Goal: Find specific page/section: Find specific page/section

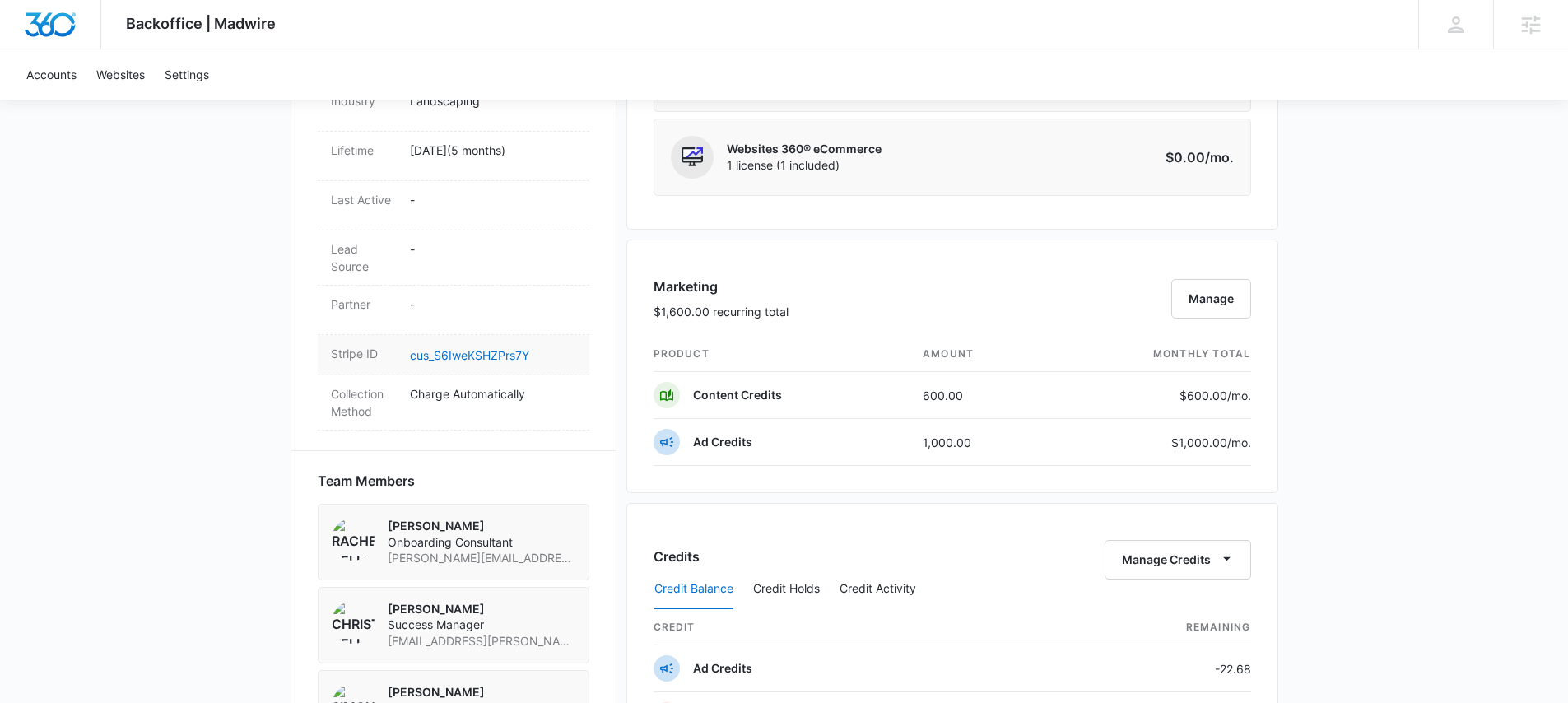
scroll to position [748, 0]
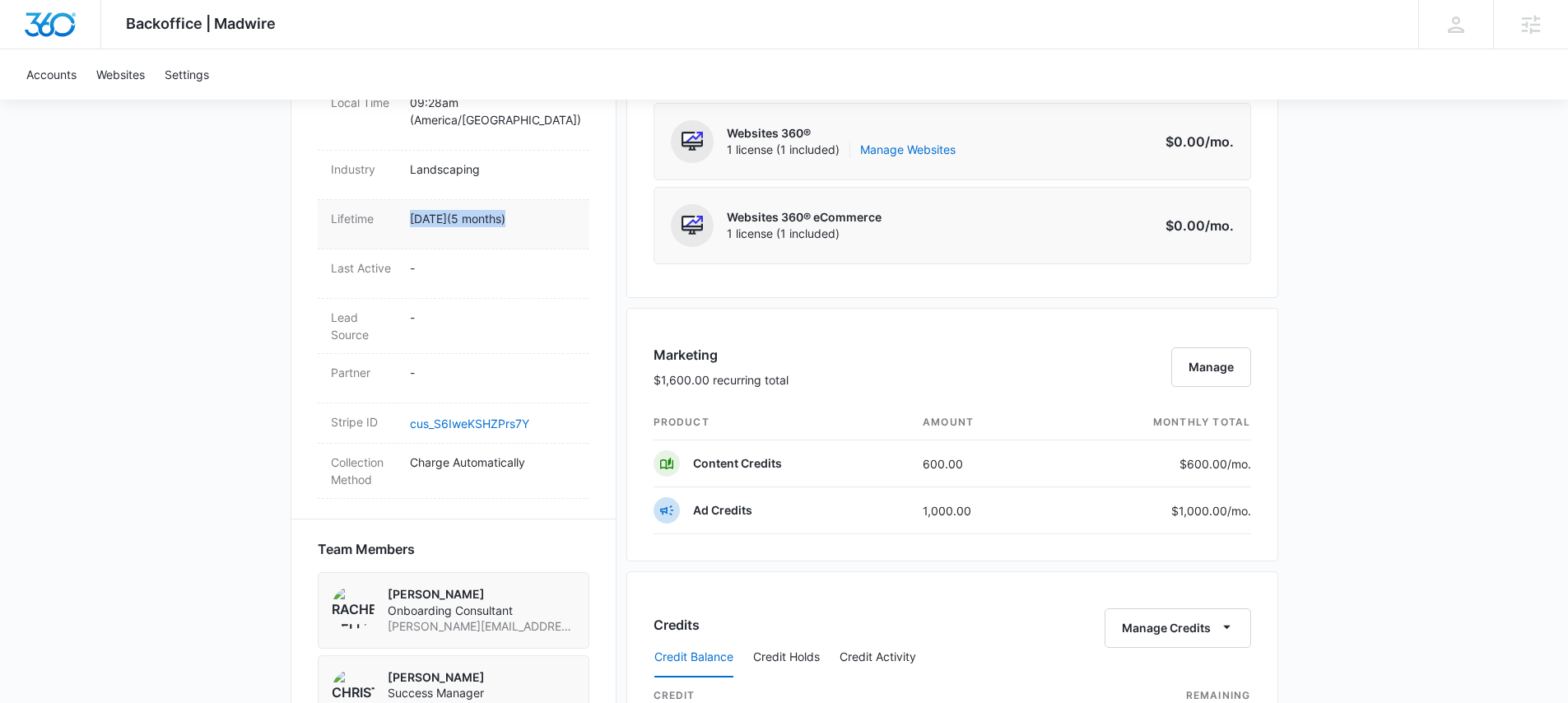
drag, startPoint x: 422, startPoint y: 198, endPoint x: 512, endPoint y: 197, distance: 90.0
click at [511, 200] on div "Lifetime Apr 9 ( 5 months )" at bounding box center [453, 224] width 272 height 49
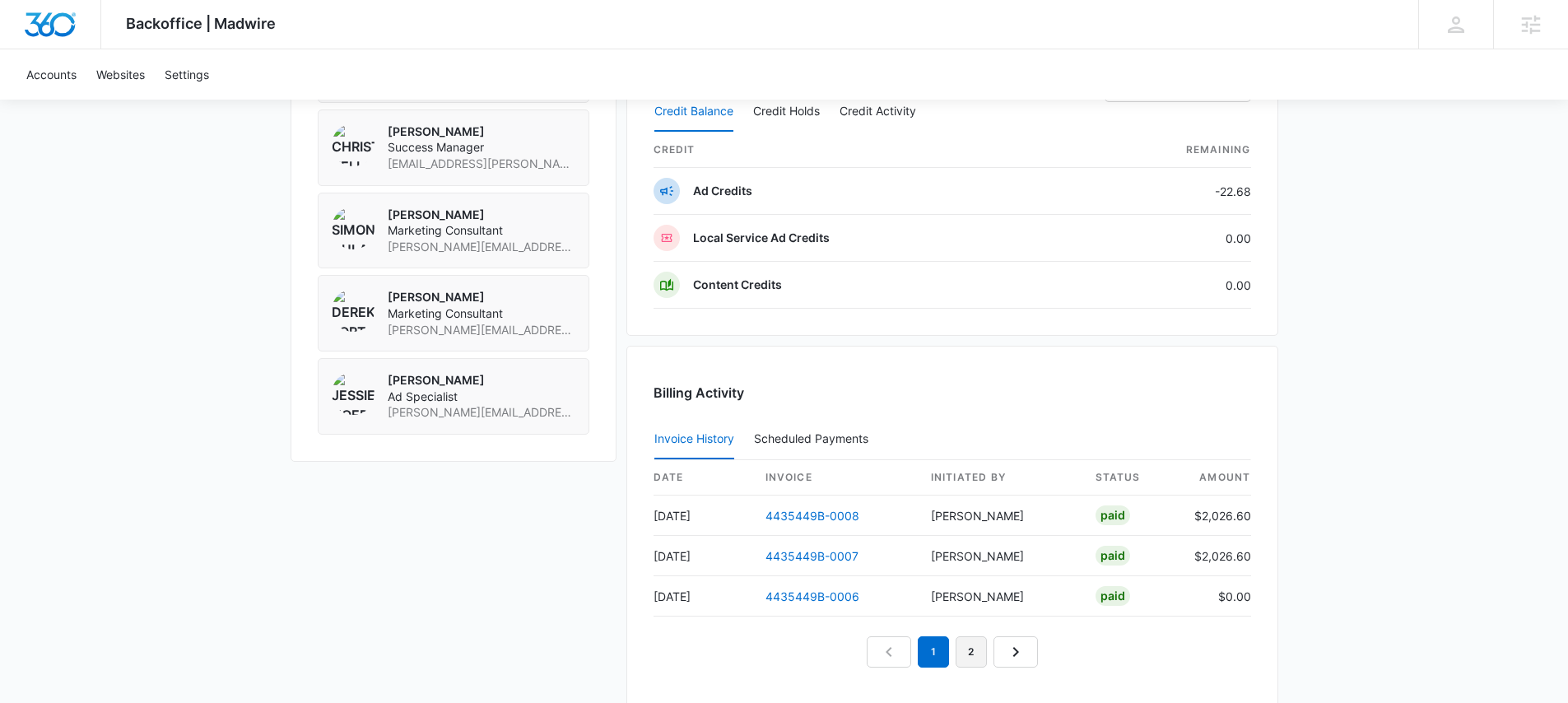
click at [977, 656] on link "2" at bounding box center [971, 652] width 31 height 31
click at [992, 649] on link "3" at bounding box center [990, 652] width 31 height 31
click at [956, 612] on link "2" at bounding box center [952, 611] width 31 height 31
click at [913, 672] on div "Billing Activity Invoice History Scheduled Payments 0 date invoice Initiated By…" at bounding box center [953, 530] width 652 height 369
click at [912, 665] on link "1" at bounding box center [915, 652] width 31 height 31
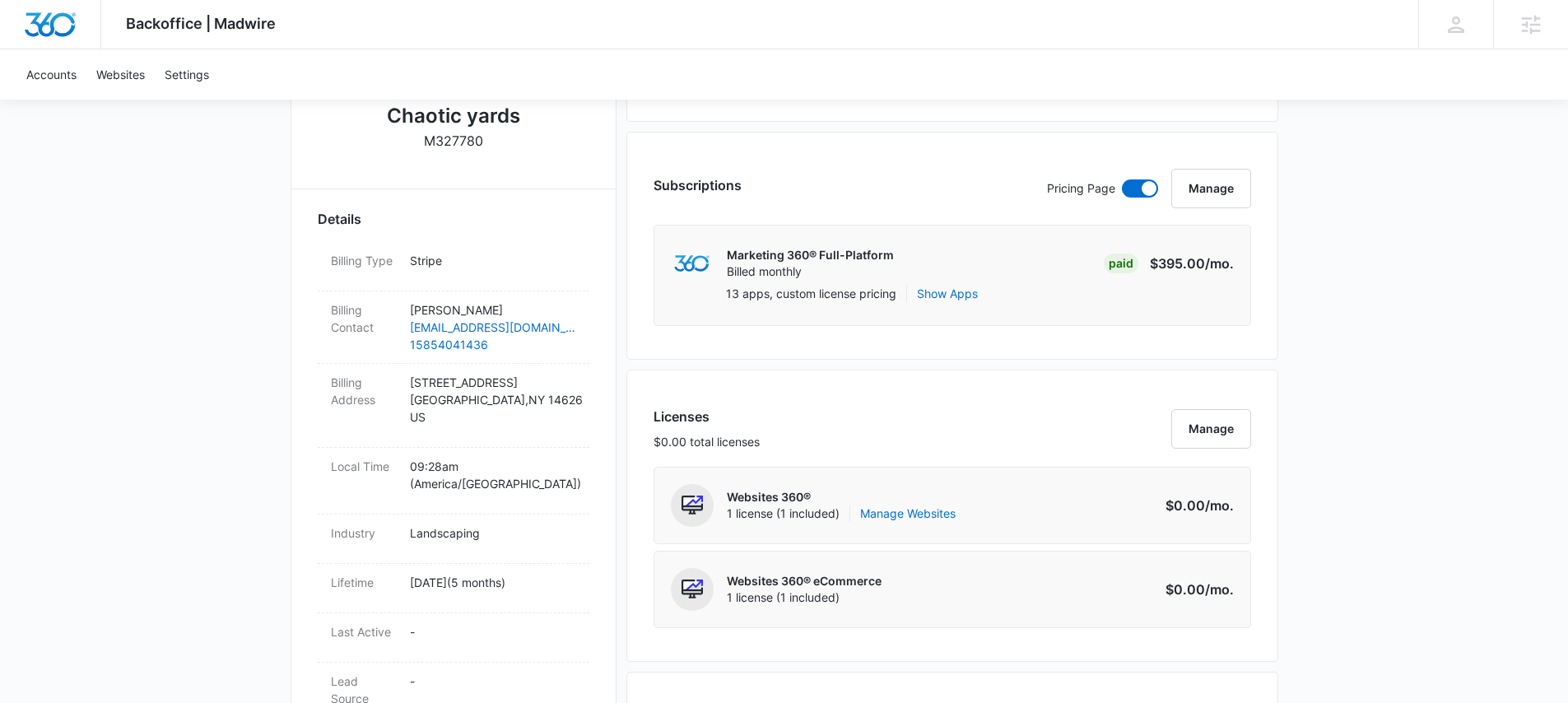
scroll to position [0, 0]
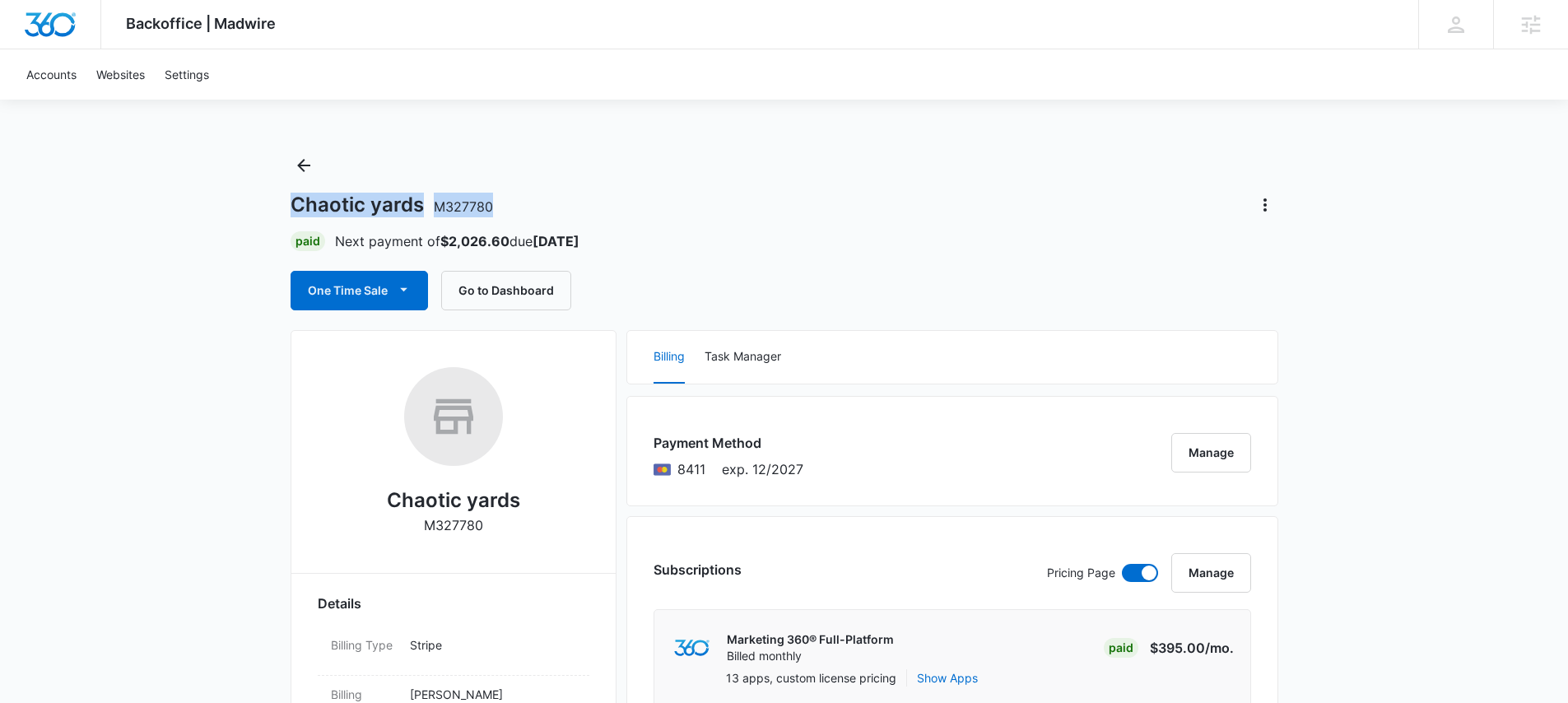
drag, startPoint x: 291, startPoint y: 208, endPoint x: 502, endPoint y: 207, distance: 211.0
click at [502, 207] on div "Chaotic yards M327780" at bounding box center [785, 204] width 988 height 26
copy h1 "Chaotic yards M327780"
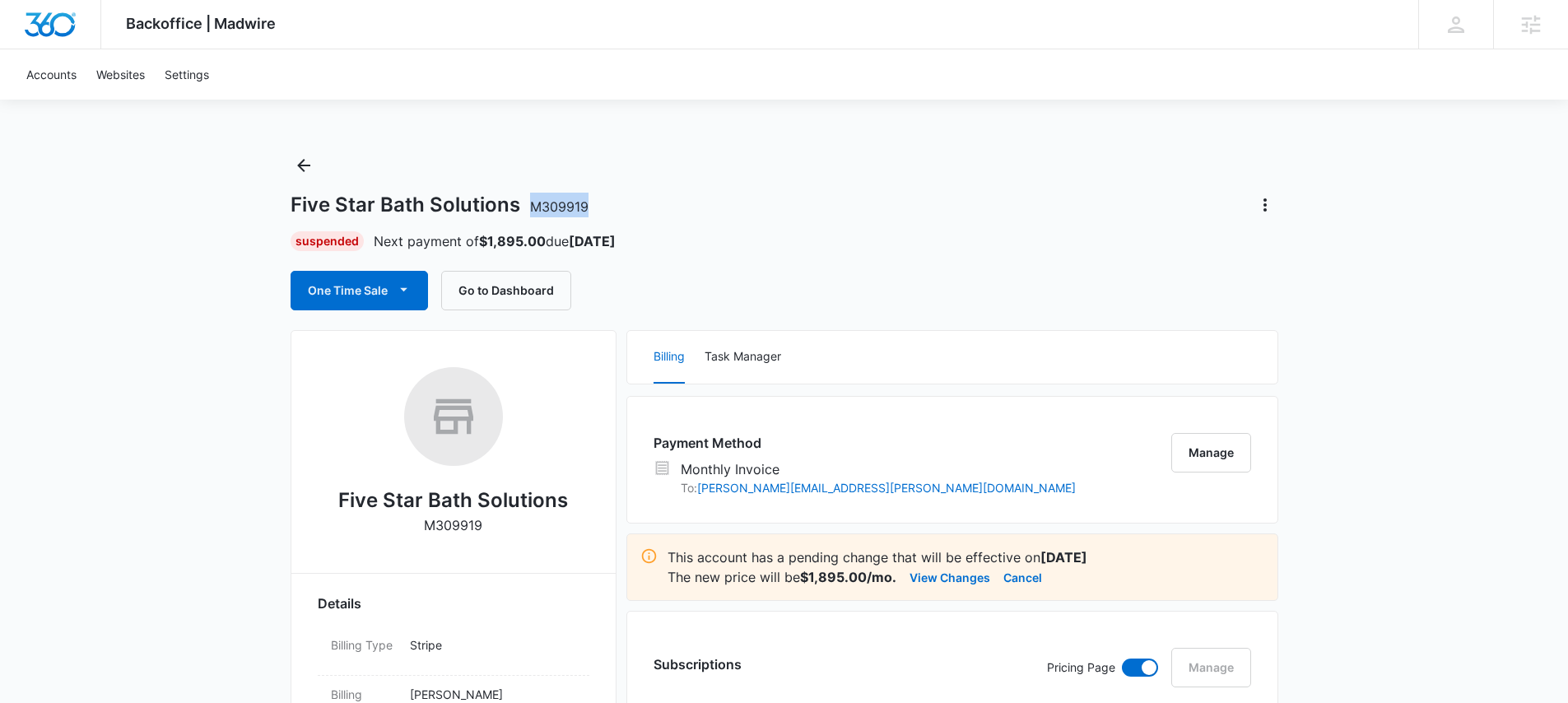
drag, startPoint x: 624, startPoint y: 200, endPoint x: 525, endPoint y: 203, distance: 99.0
click at [525, 203] on div "Five Star Bath Solutions M309919" at bounding box center [785, 204] width 988 height 26
copy span "M309919"
